Goal: Information Seeking & Learning: Learn about a topic

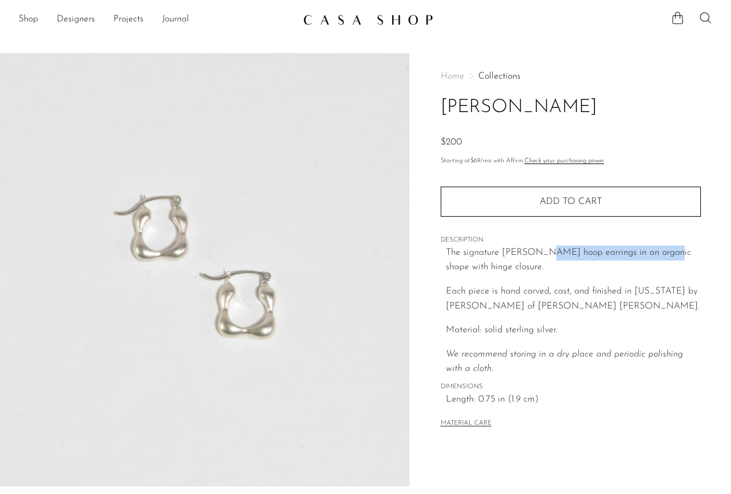
drag, startPoint x: 534, startPoint y: 254, endPoint x: 660, endPoint y: 254, distance: 125.5
click at [660, 254] on span "The signature sterling Dunton Ellerkamp hoop earrings in an organic shape with …" at bounding box center [568, 260] width 245 height 24
copy span "Dunton Ellerkamp hoop earrings"
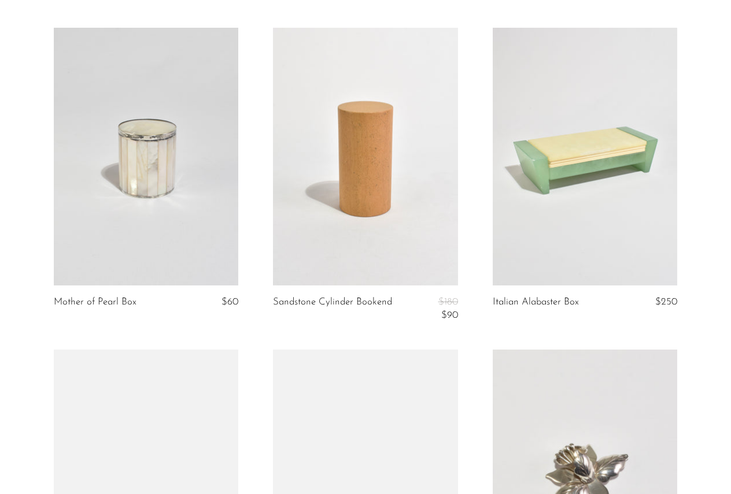
scroll to position [1639, 0]
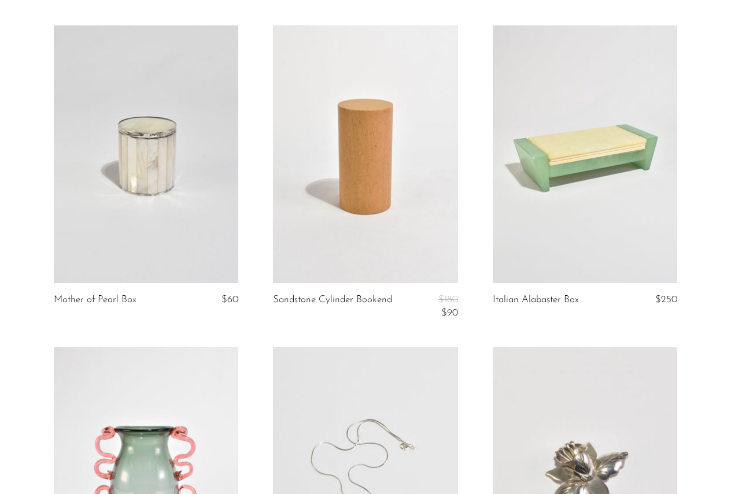
click at [201, 191] on link at bounding box center [146, 154] width 184 height 258
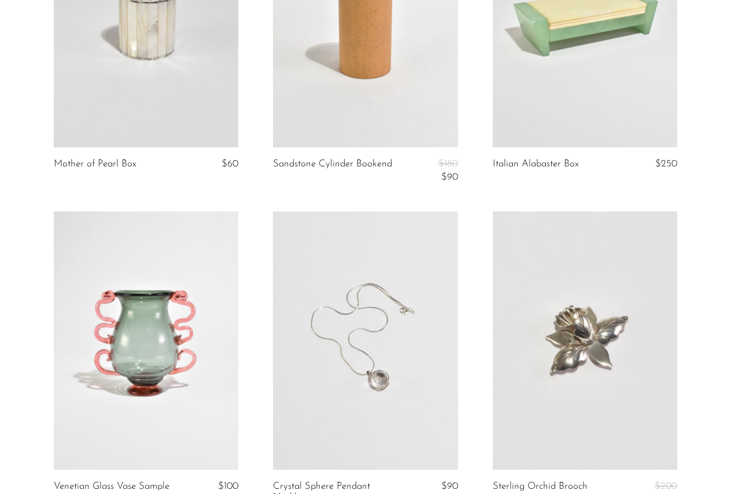
scroll to position [1825, 0]
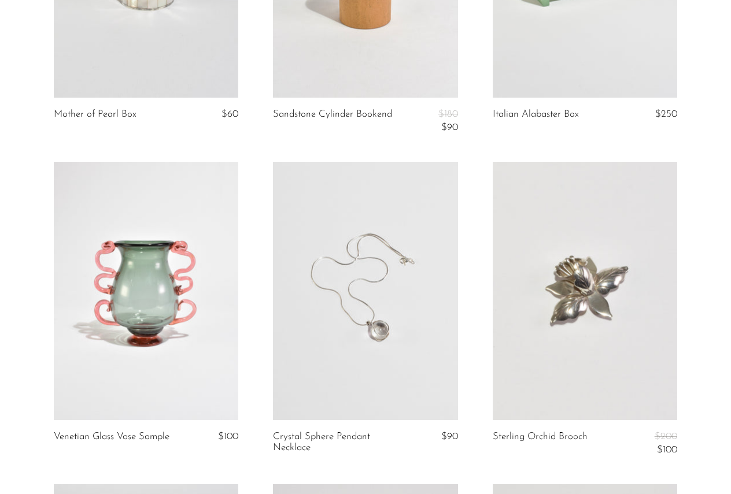
click at [371, 263] on link at bounding box center [365, 291] width 184 height 258
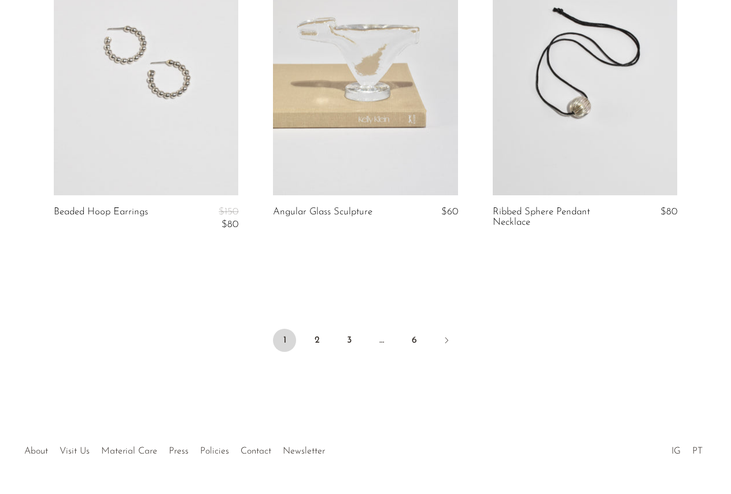
scroll to position [3677, 0]
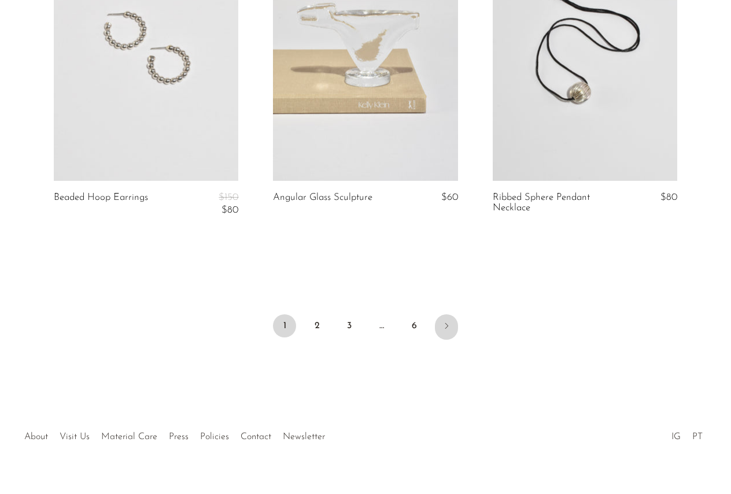
click at [446, 326] on icon "Next" at bounding box center [446, 326] width 9 height 9
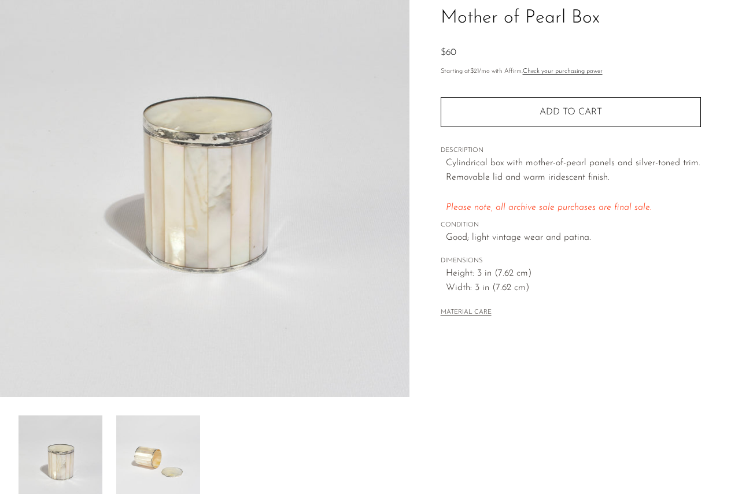
scroll to position [160, 0]
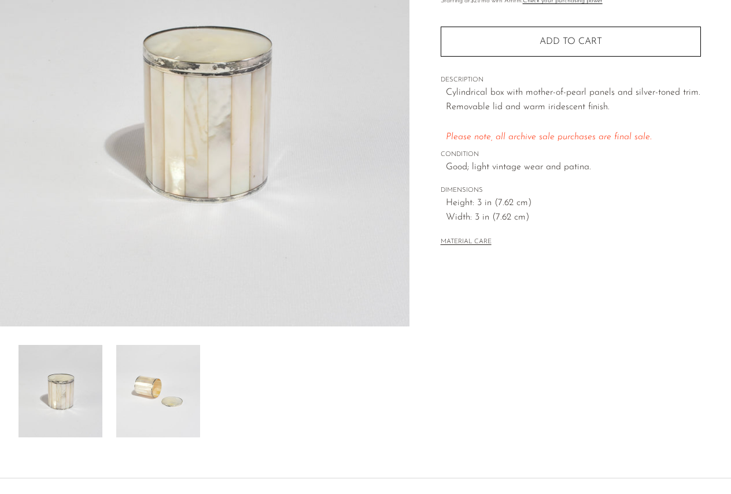
click at [171, 385] on img at bounding box center [158, 391] width 84 height 93
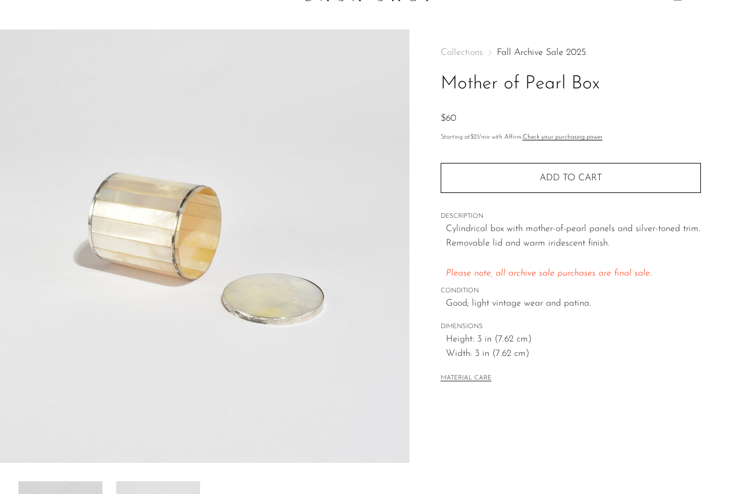
scroll to position [0, 0]
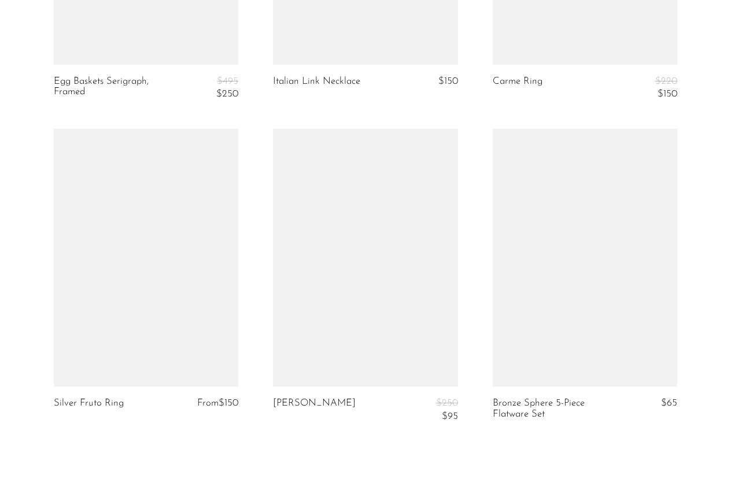
scroll to position [3670, 0]
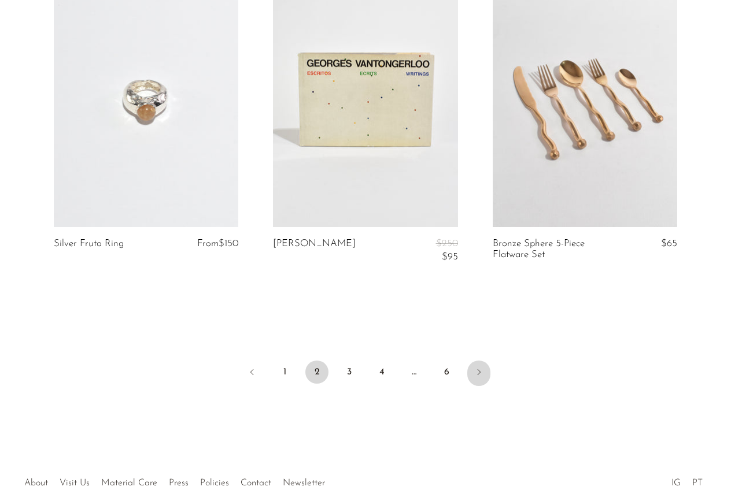
click at [475, 375] on icon "Next" at bounding box center [478, 372] width 9 height 9
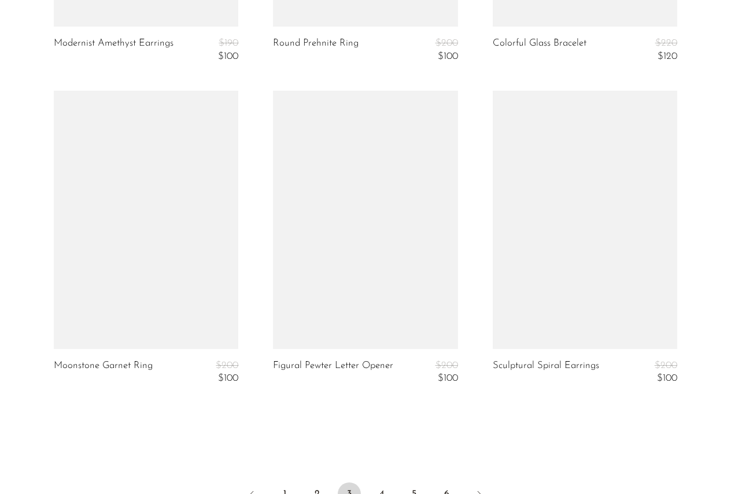
scroll to position [3588, 0]
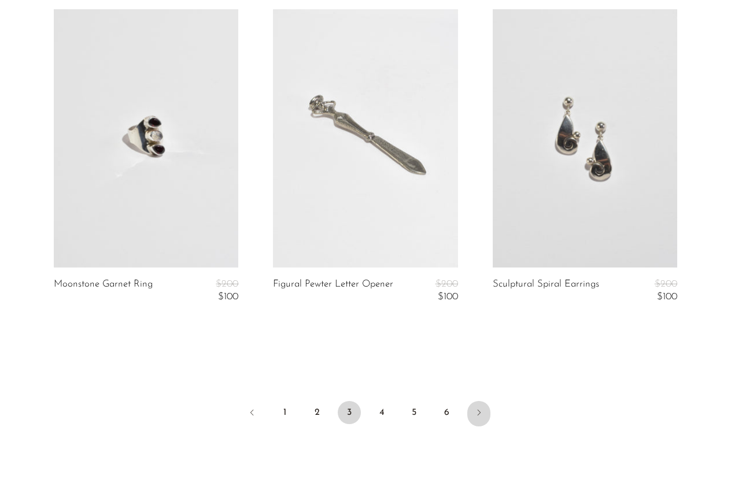
click at [481, 418] on icon "Next" at bounding box center [478, 412] width 9 height 9
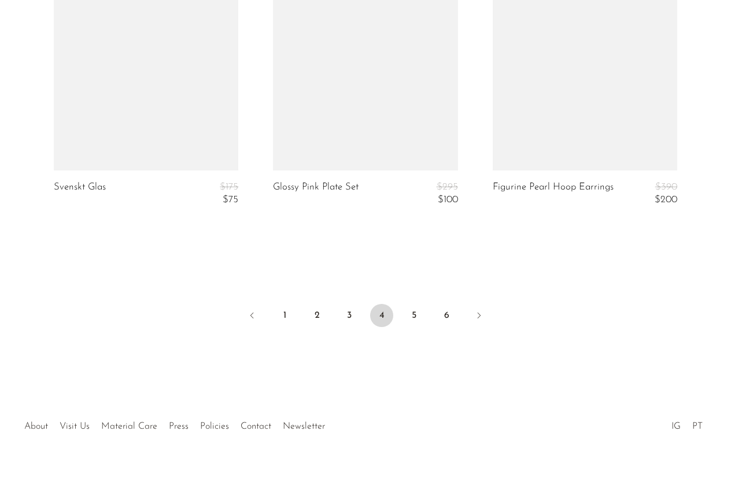
scroll to position [3743, 0]
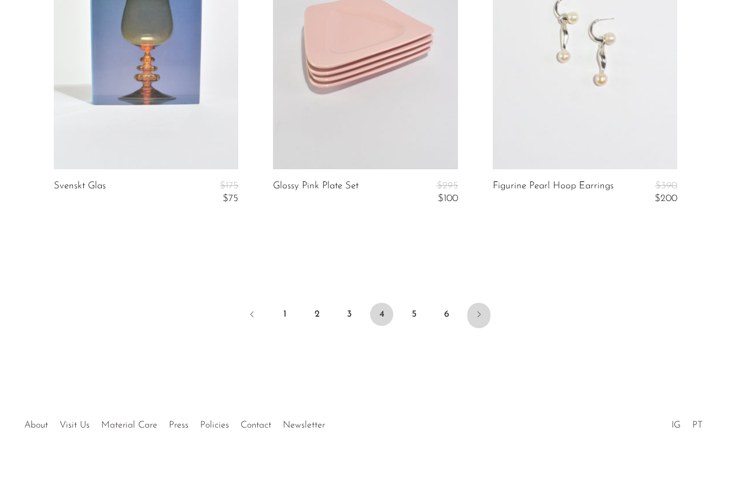
click at [474, 311] on link "Next" at bounding box center [478, 315] width 23 height 25
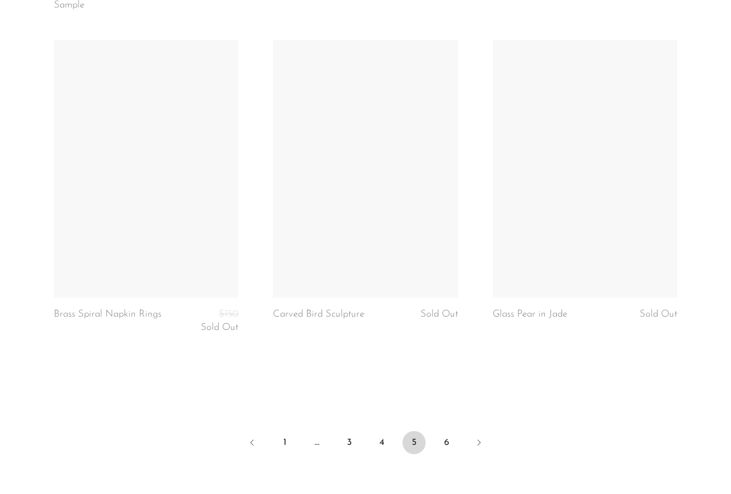
scroll to position [3663, 0]
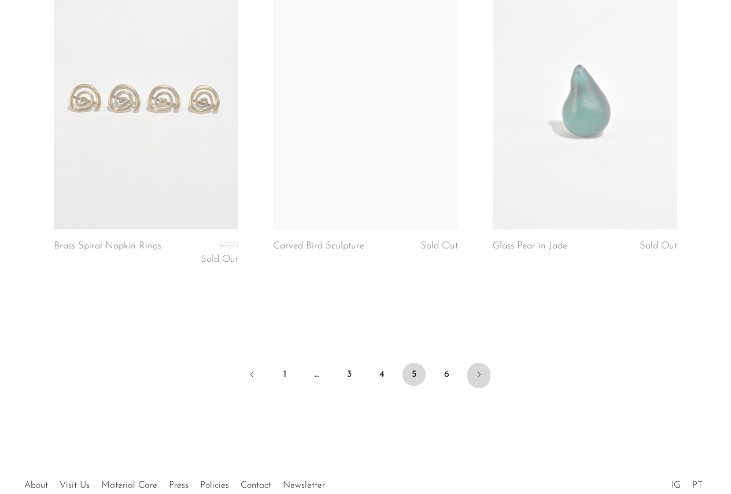
click at [473, 372] on link "Next" at bounding box center [478, 375] width 23 height 25
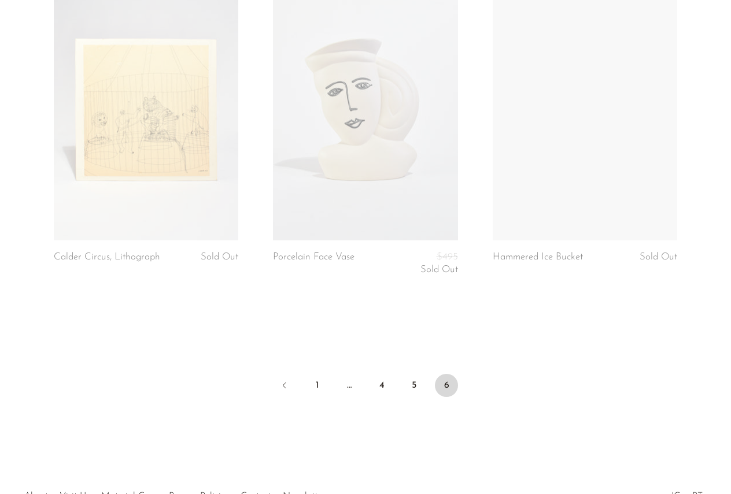
scroll to position [3364, 0]
